Goal: Task Accomplishment & Management: Manage account settings

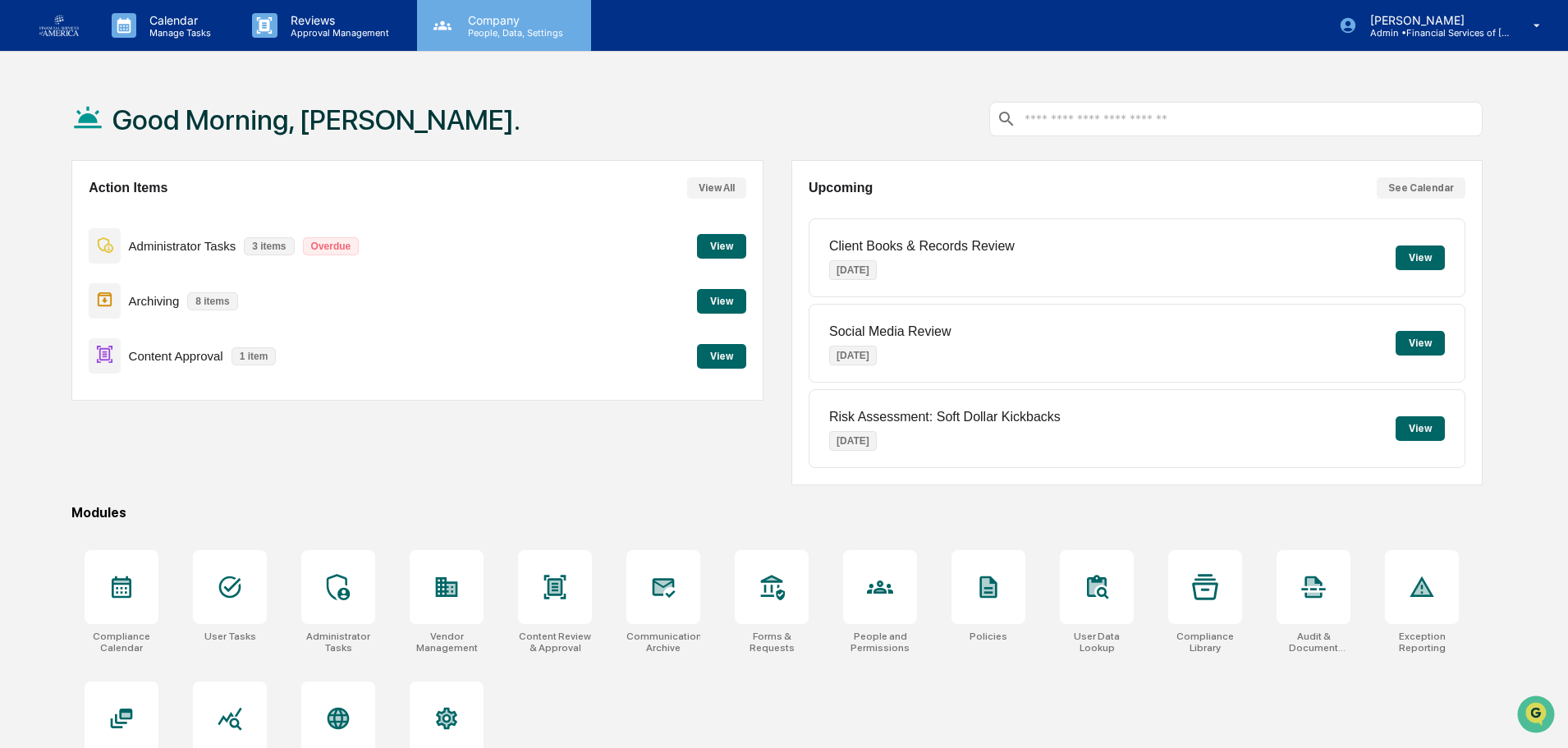
click at [473, 16] on p "Company" at bounding box center [513, 21] width 116 height 14
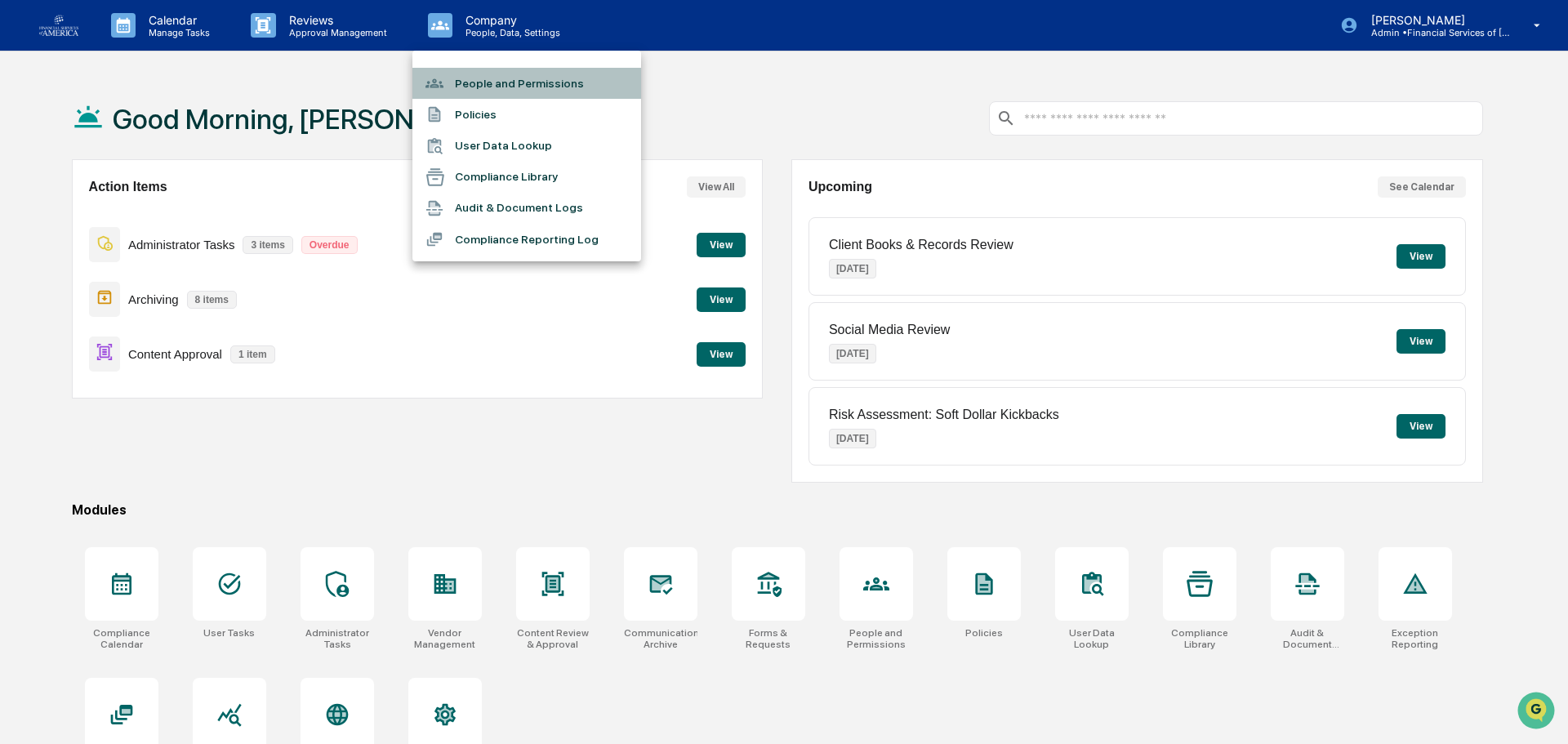
click at [481, 83] on li "People and Permissions" at bounding box center [527, 83] width 229 height 31
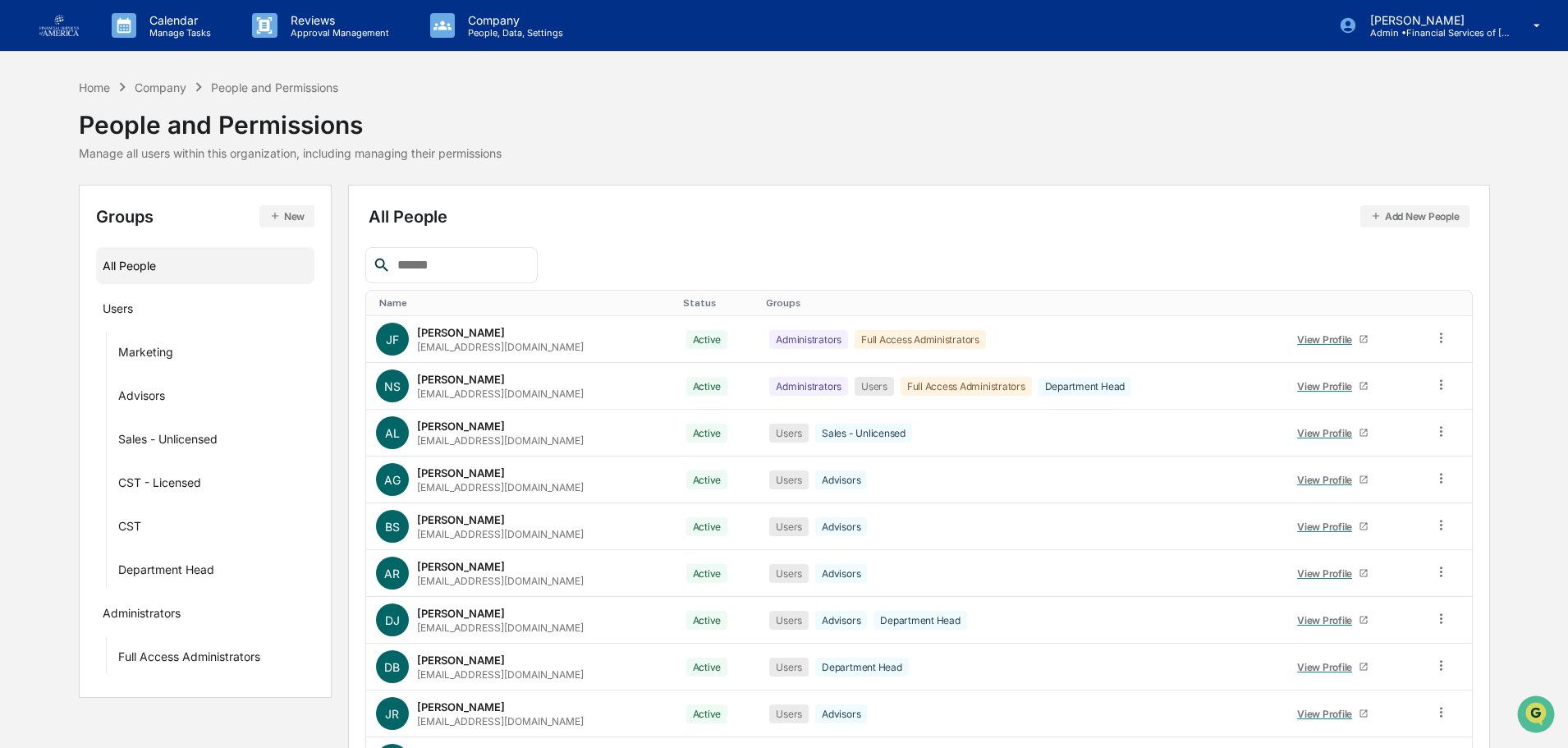
click at [436, 269] on input "text" at bounding box center [461, 266] width 140 height 21
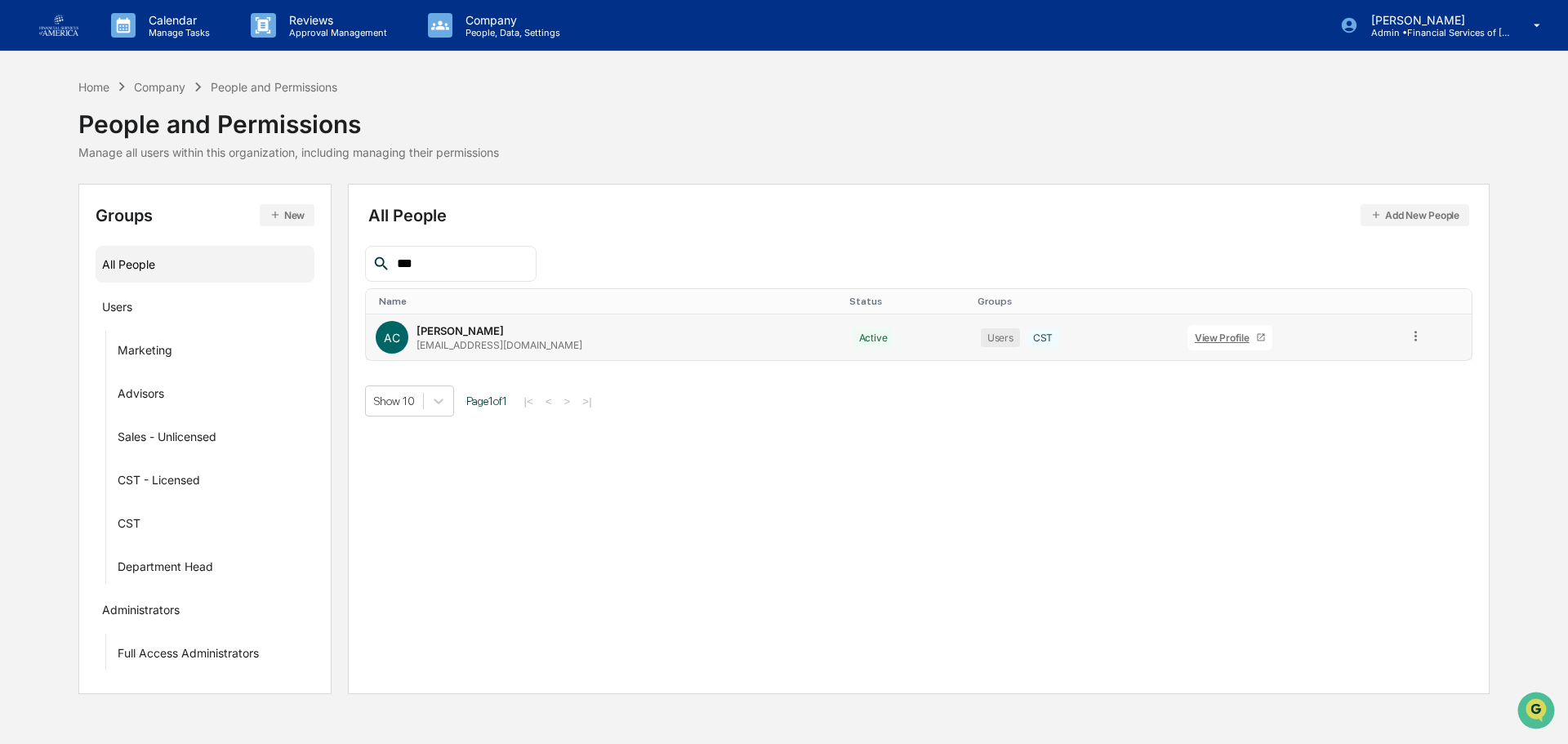
click at [1408, 337] on icon at bounding box center [1415, 336] width 15 height 15
click at [1339, 395] on div "Change Status" at bounding box center [1342, 395] width 135 height 20
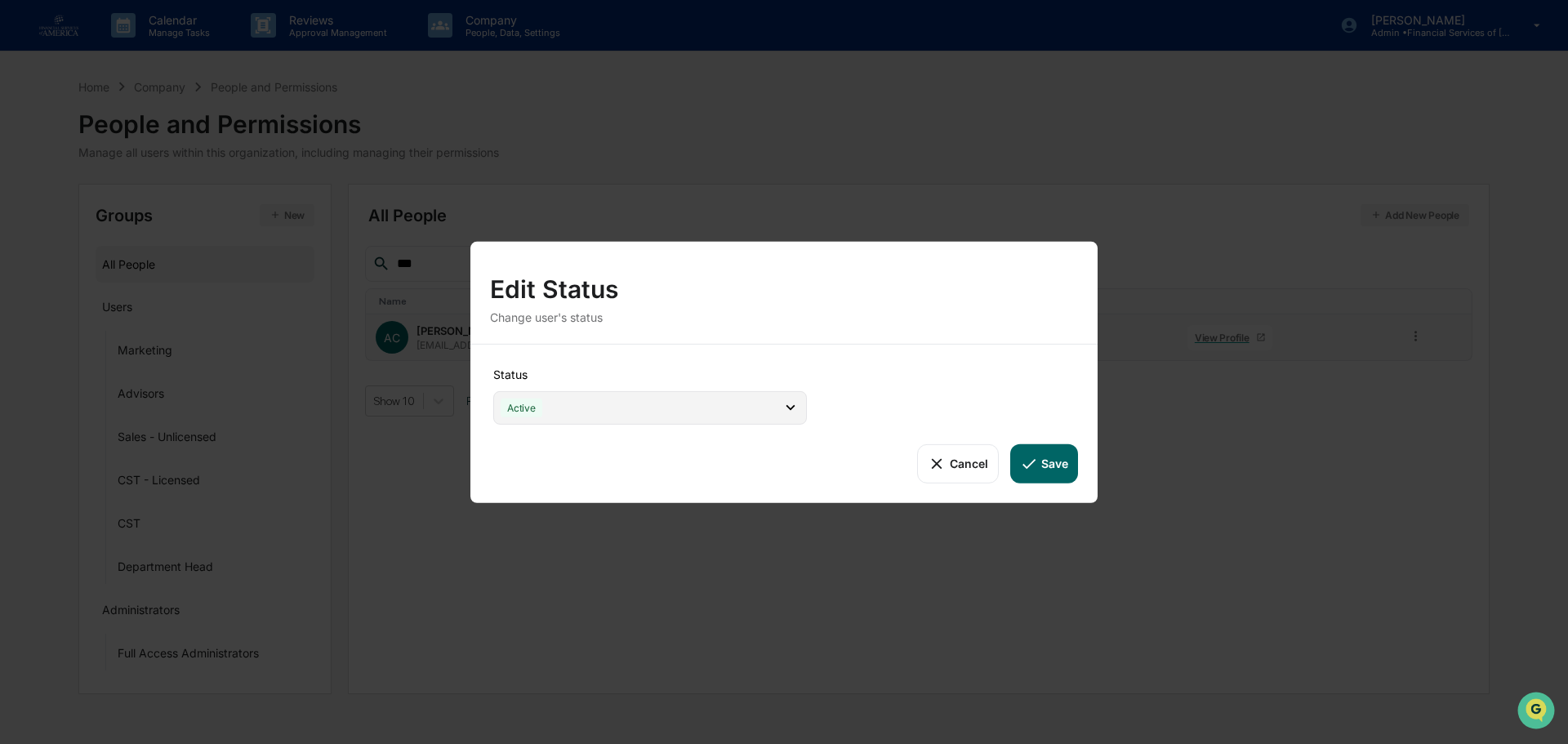
click at [574, 415] on div "Active" at bounding box center [649, 408] width 314 height 34
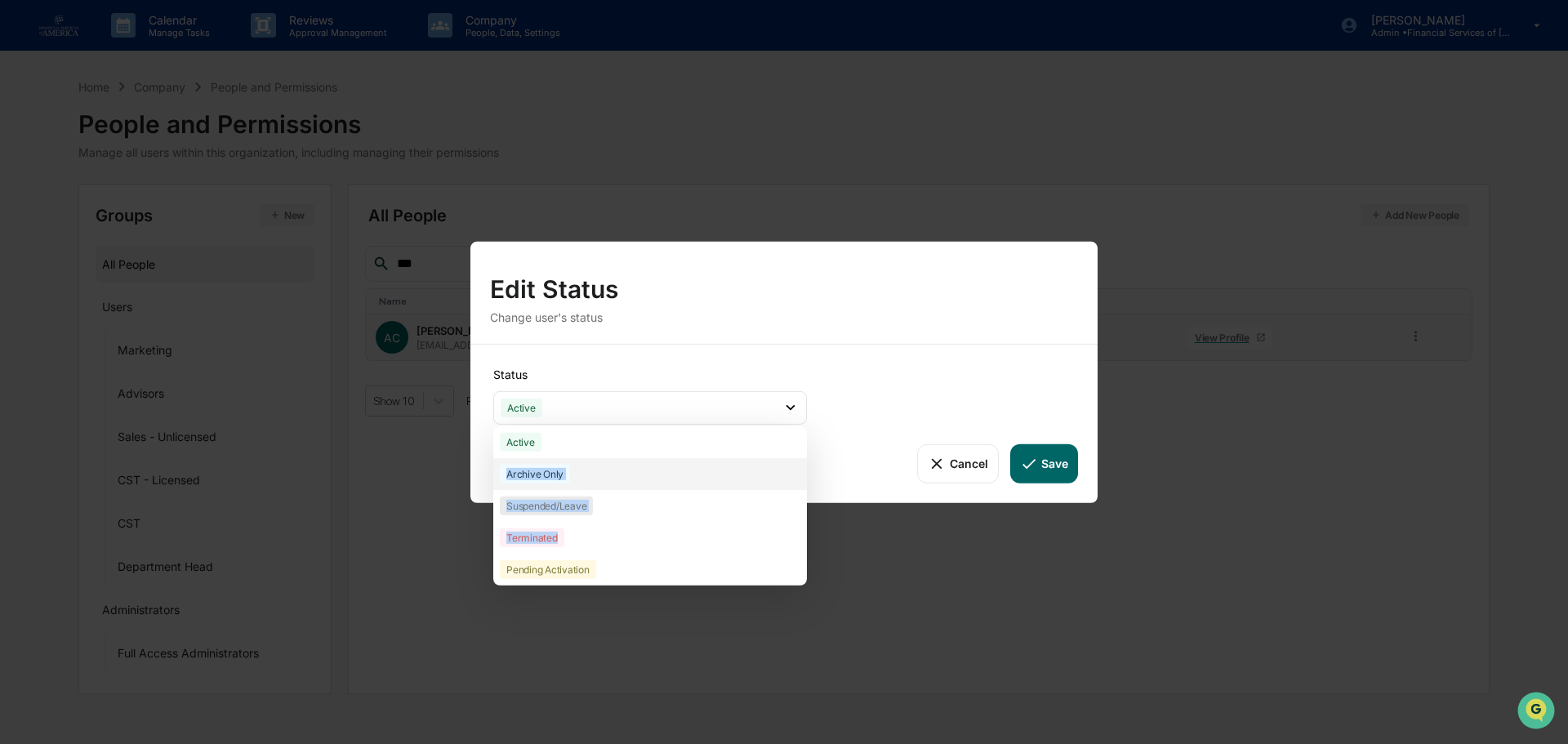
drag, startPoint x: 568, startPoint y: 543, endPoint x: 564, endPoint y: 464, distance: 79.1
click at [564, 464] on div "Active Archive Only Suspended/Leave Terminated Pending Activation" at bounding box center [649, 505] width 314 height 159
click at [555, 470] on div "Archive Only" at bounding box center [535, 473] width 70 height 19
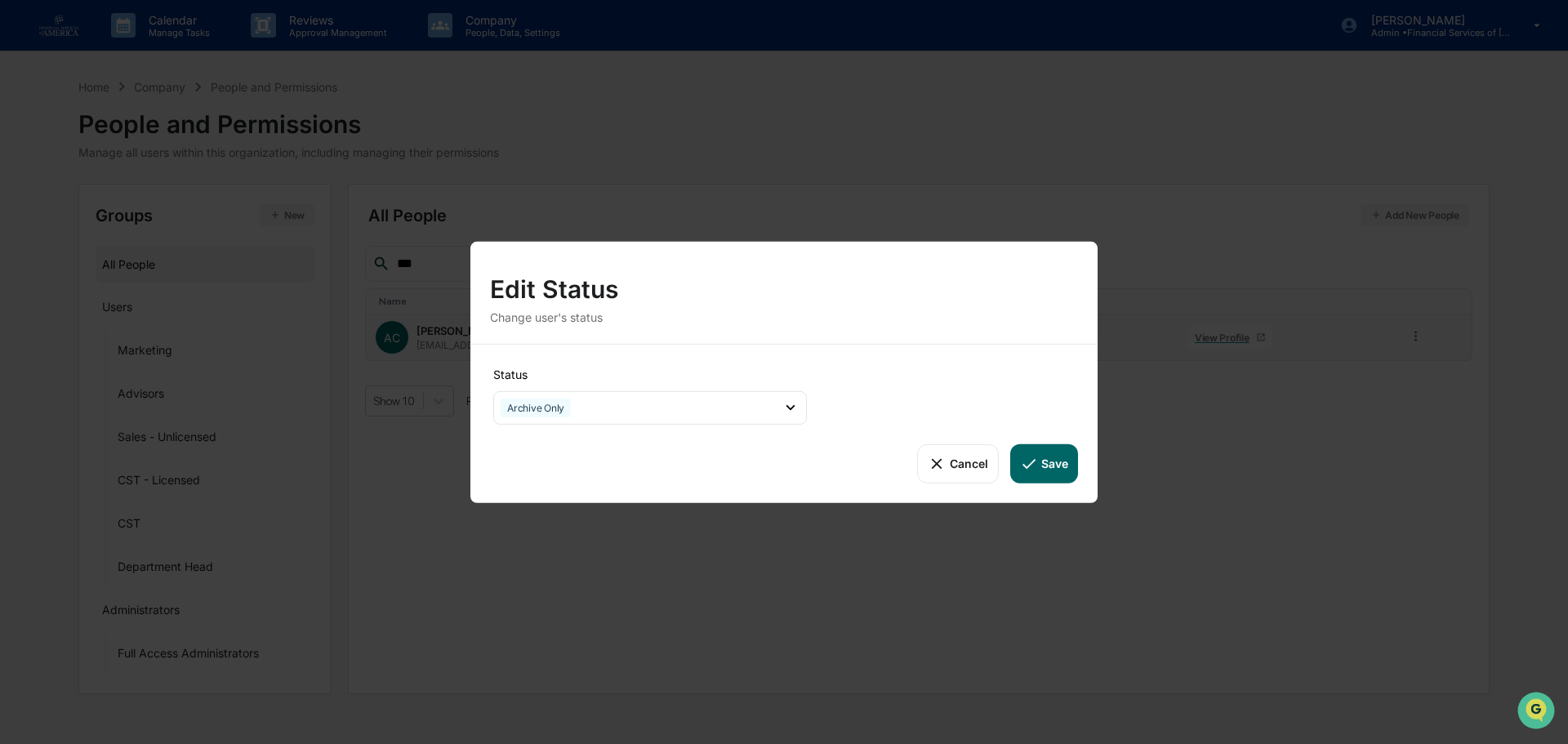
click at [1056, 472] on button "Save" at bounding box center [1044, 463] width 68 height 39
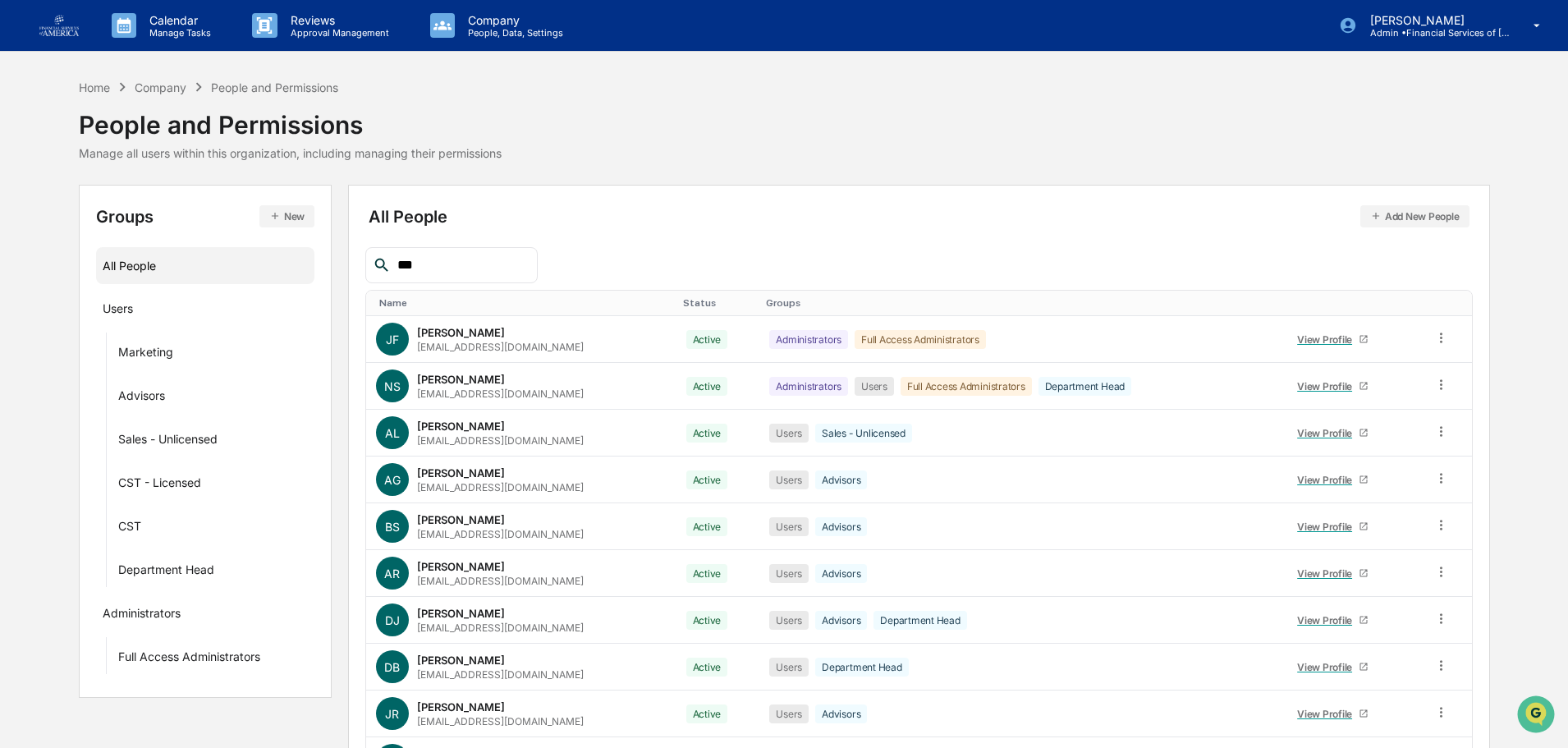
drag, startPoint x: 432, startPoint y: 276, endPoint x: 326, endPoint y: 266, distance: 106.5
click at [326, 275] on div "Groups New All People Users Marketing Advisors Sales - Unlicensed CST - License…" at bounding box center [784, 522] width 1411 height 673
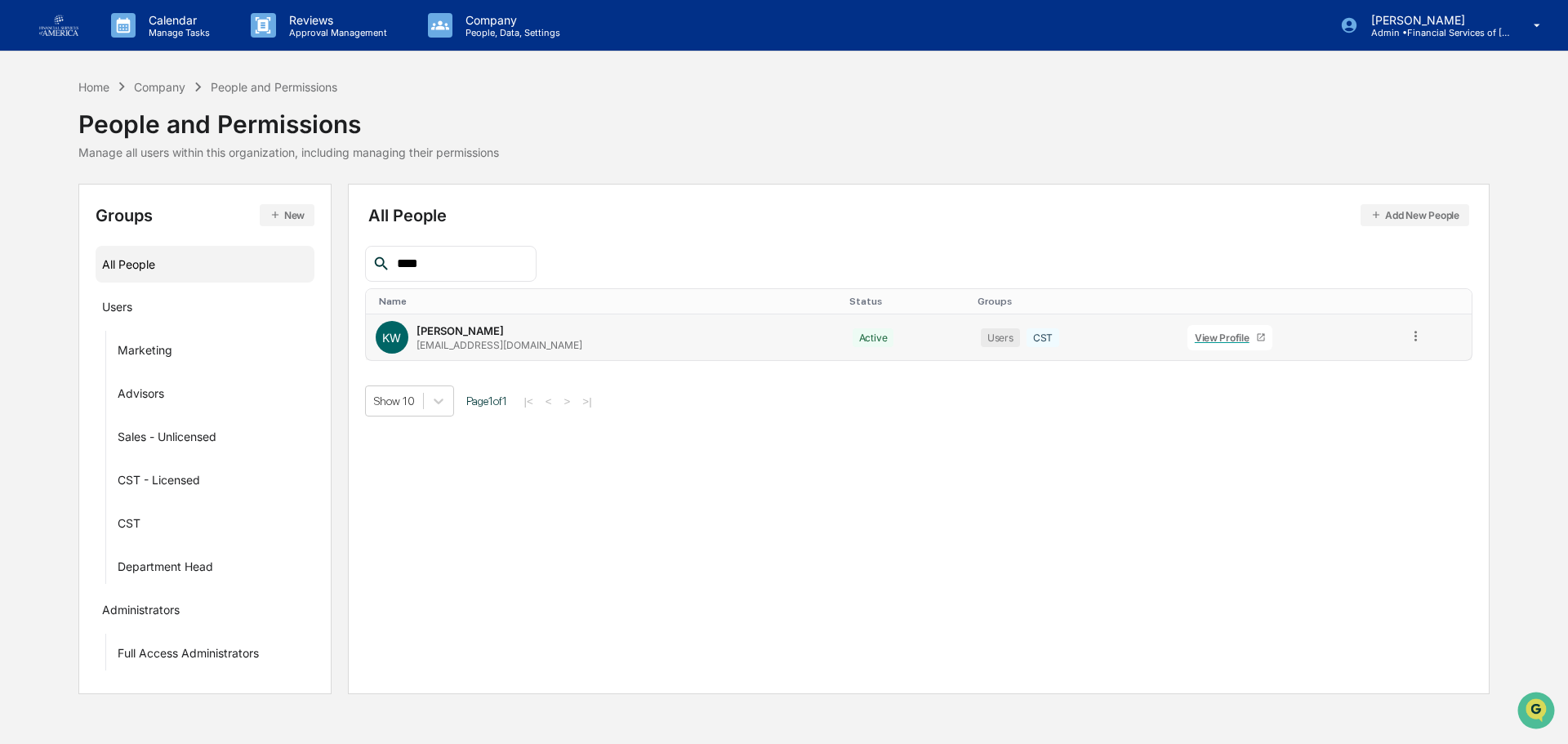
type input "****"
click at [1408, 336] on icon at bounding box center [1415, 336] width 15 height 15
click at [1337, 408] on div "Change Status" at bounding box center [1342, 395] width 162 height 33
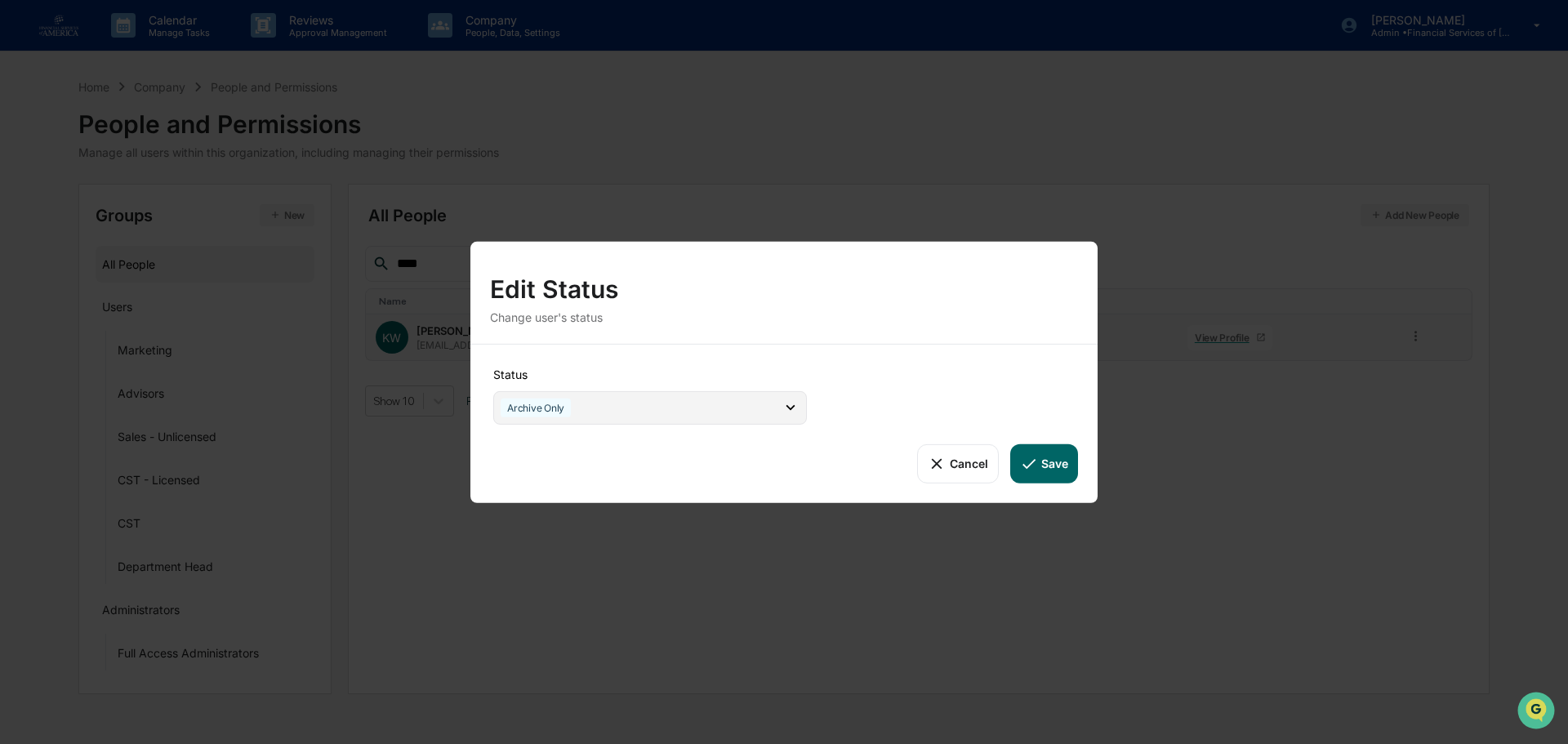
click at [631, 406] on div "Archive Only" at bounding box center [649, 408] width 314 height 34
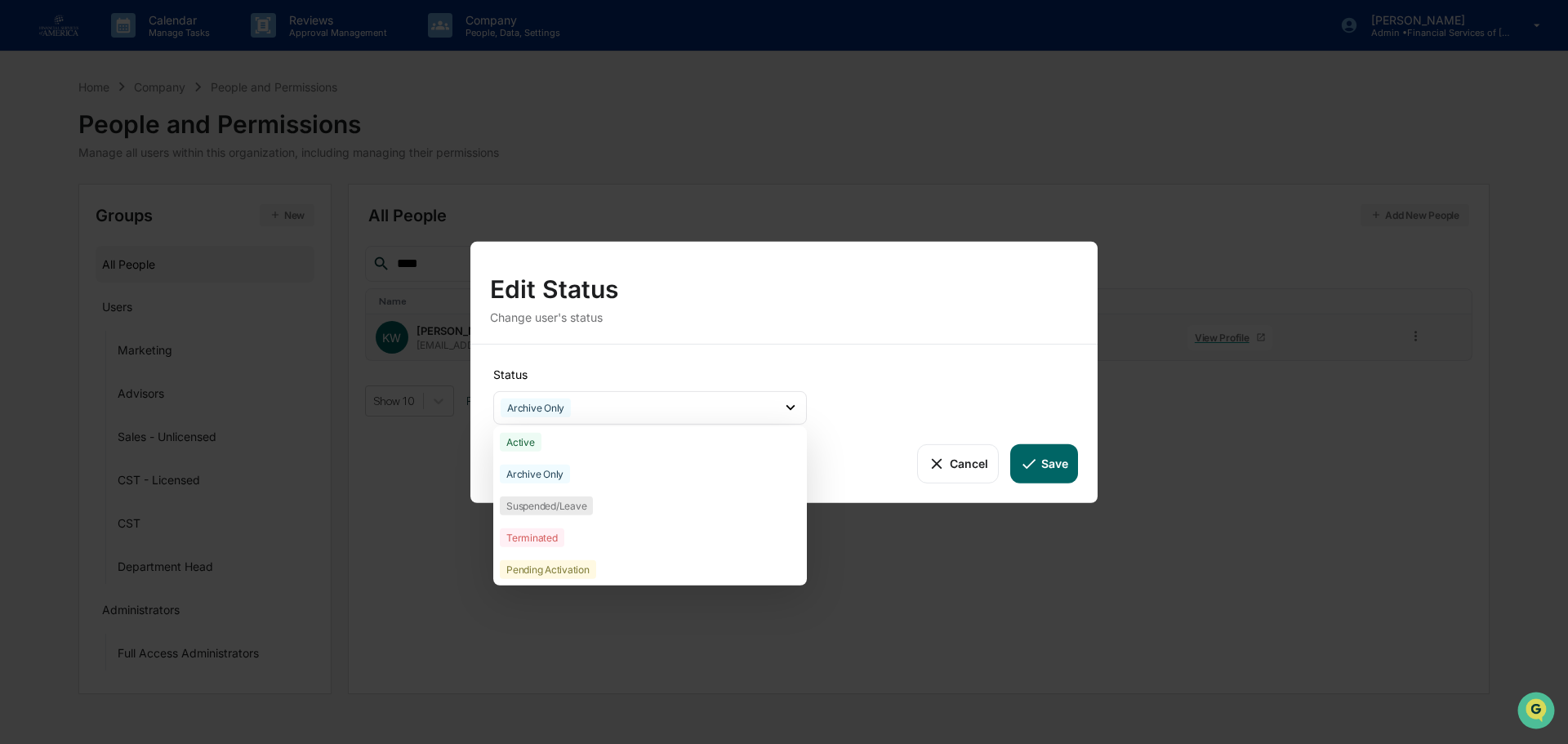
click at [792, 296] on div "Edit Status" at bounding box center [784, 282] width 588 height 43
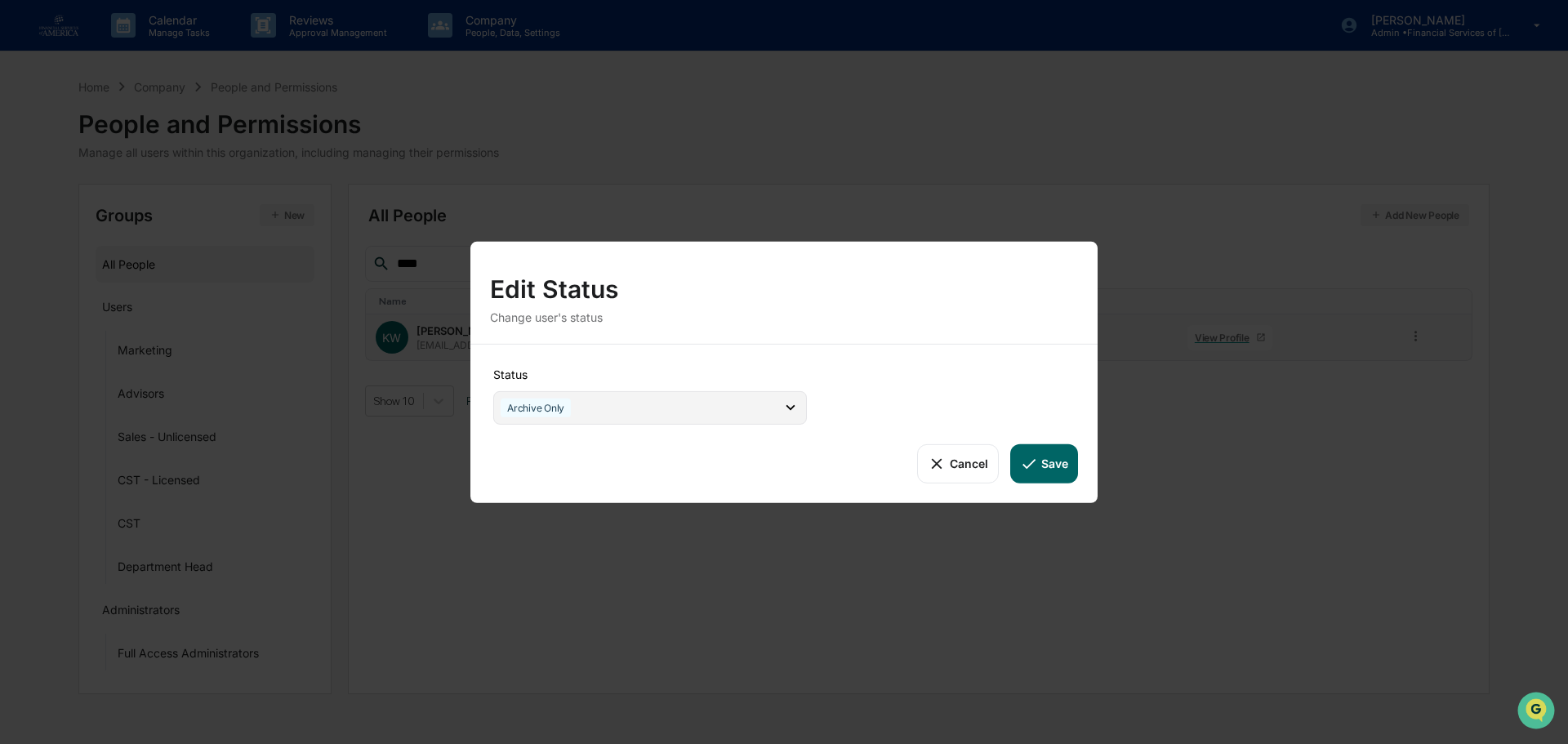
click at [623, 414] on div "Archive Only" at bounding box center [649, 408] width 314 height 34
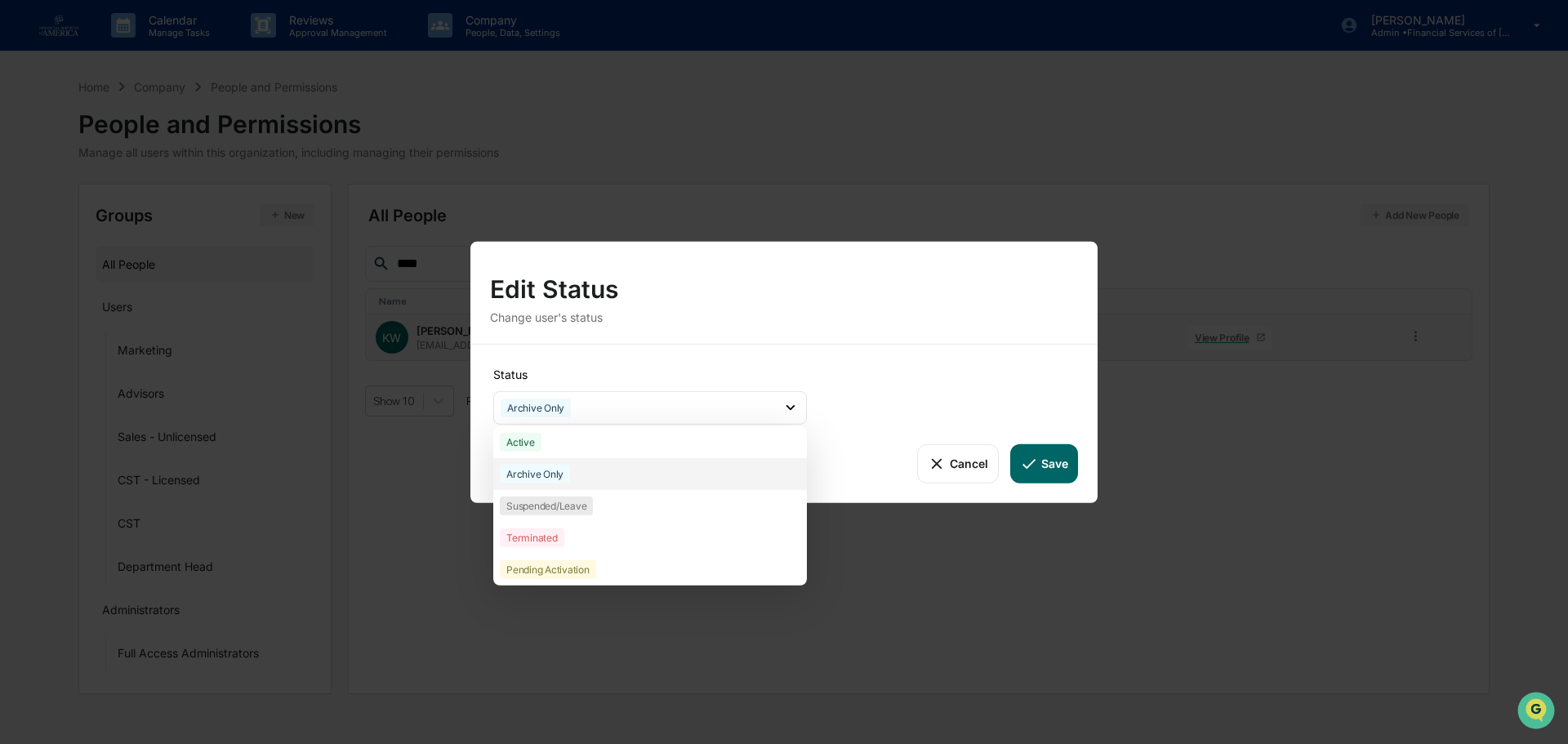
click at [545, 481] on div "Archive Only" at bounding box center [535, 473] width 70 height 19
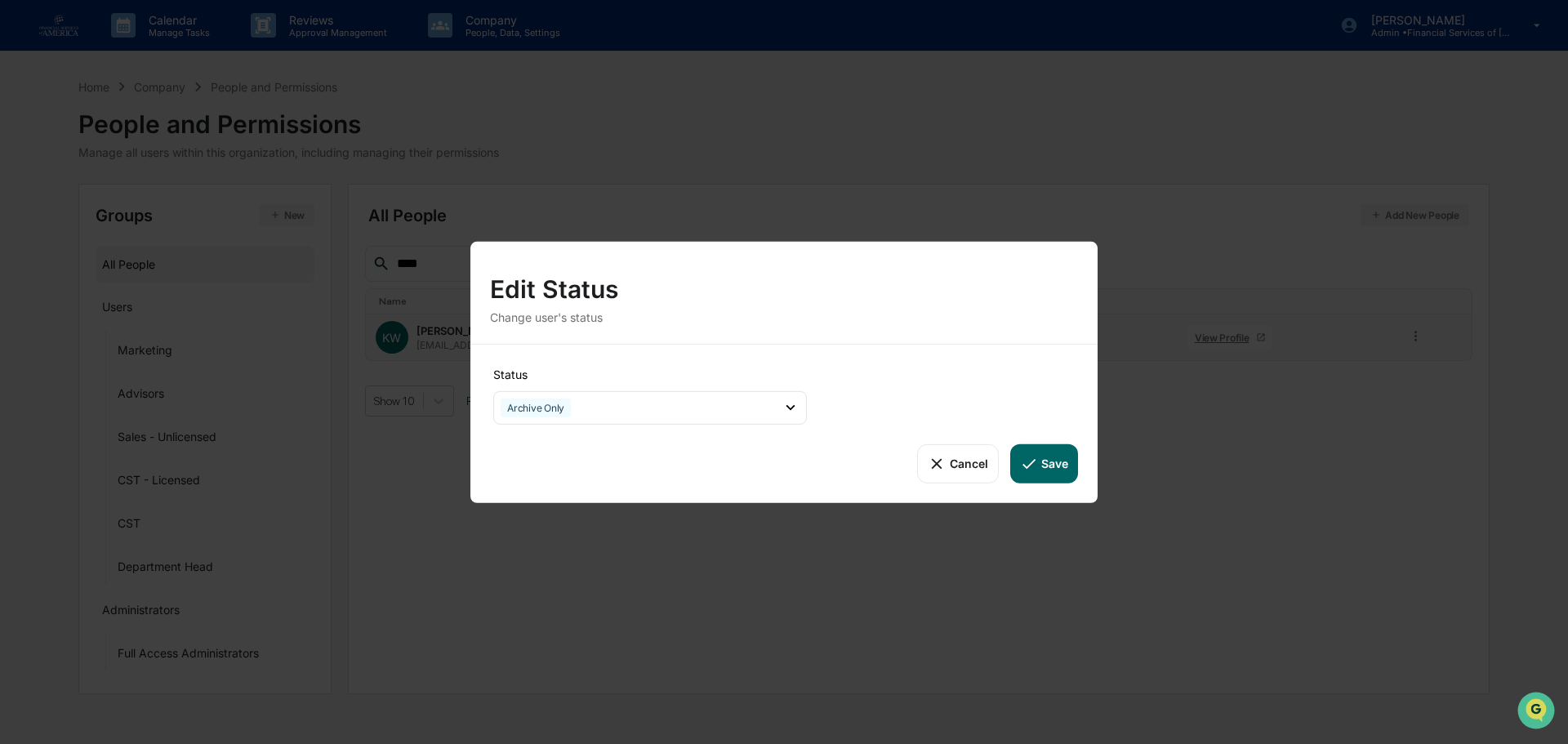
click at [1053, 455] on button "Save" at bounding box center [1044, 463] width 68 height 39
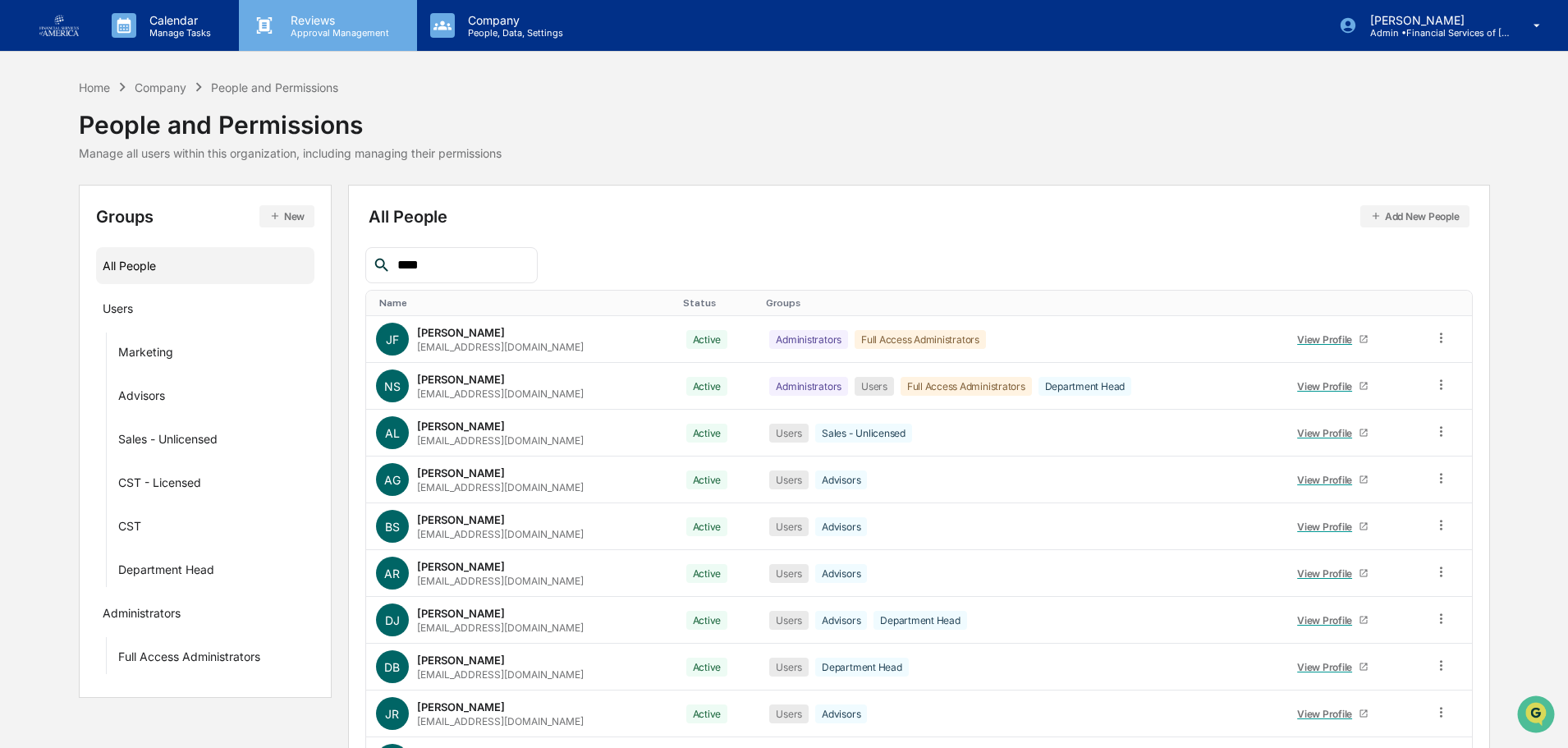
click at [348, 20] on p "Reviews" at bounding box center [337, 21] width 120 height 14
